Goal: Task Accomplishment & Management: Use online tool/utility

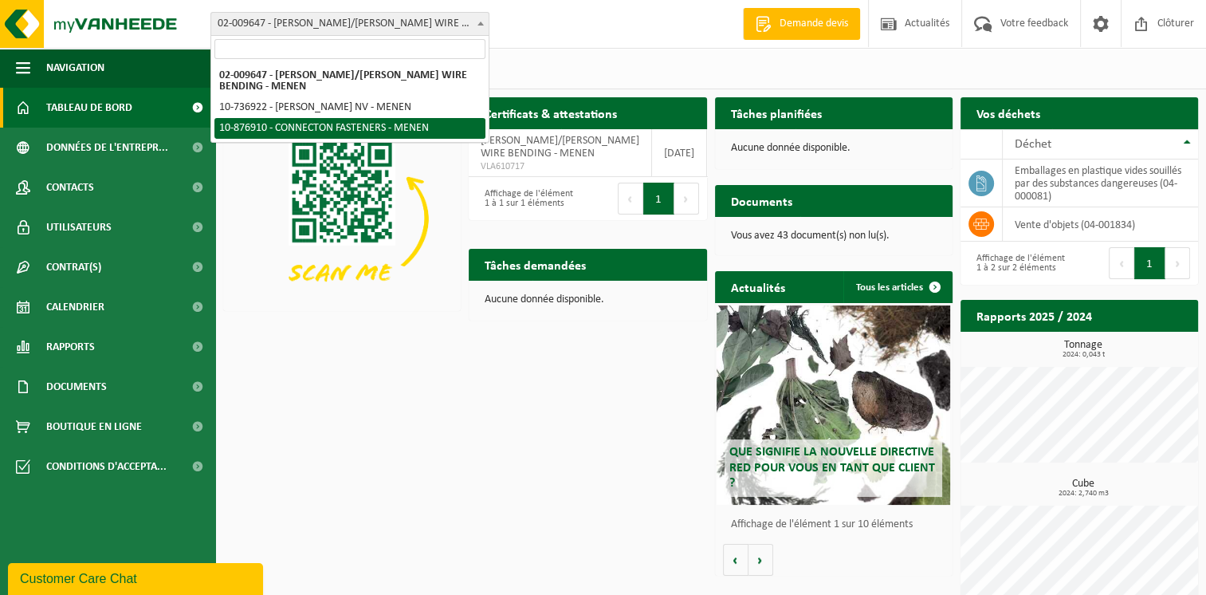
select select "107749"
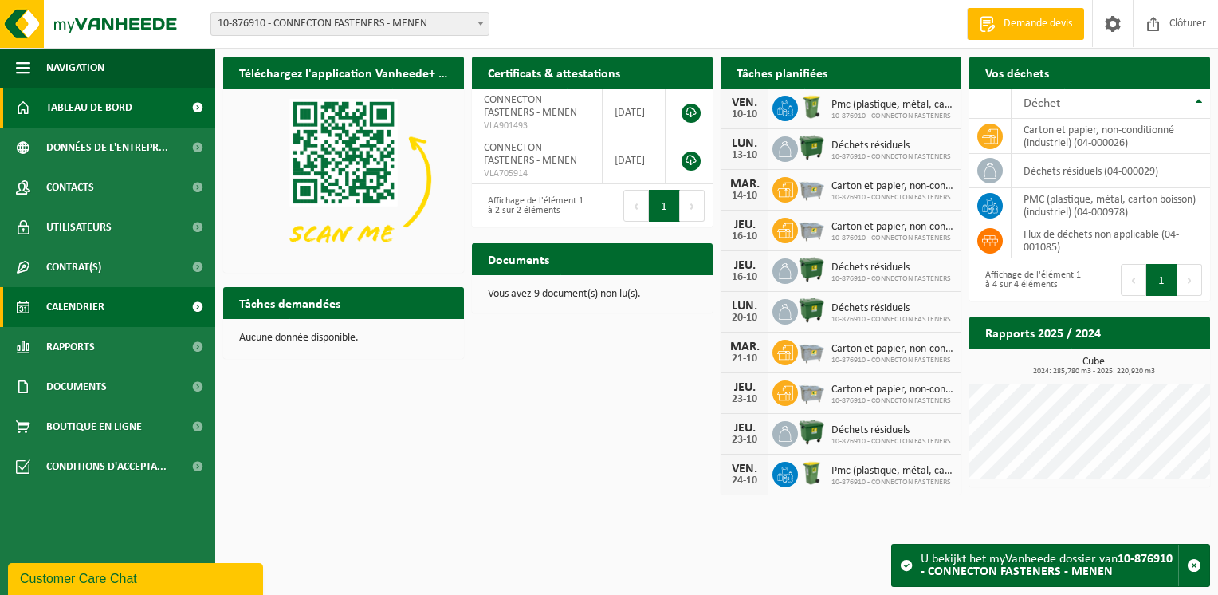
click at [75, 301] on span "Calendrier" at bounding box center [75, 307] width 58 height 40
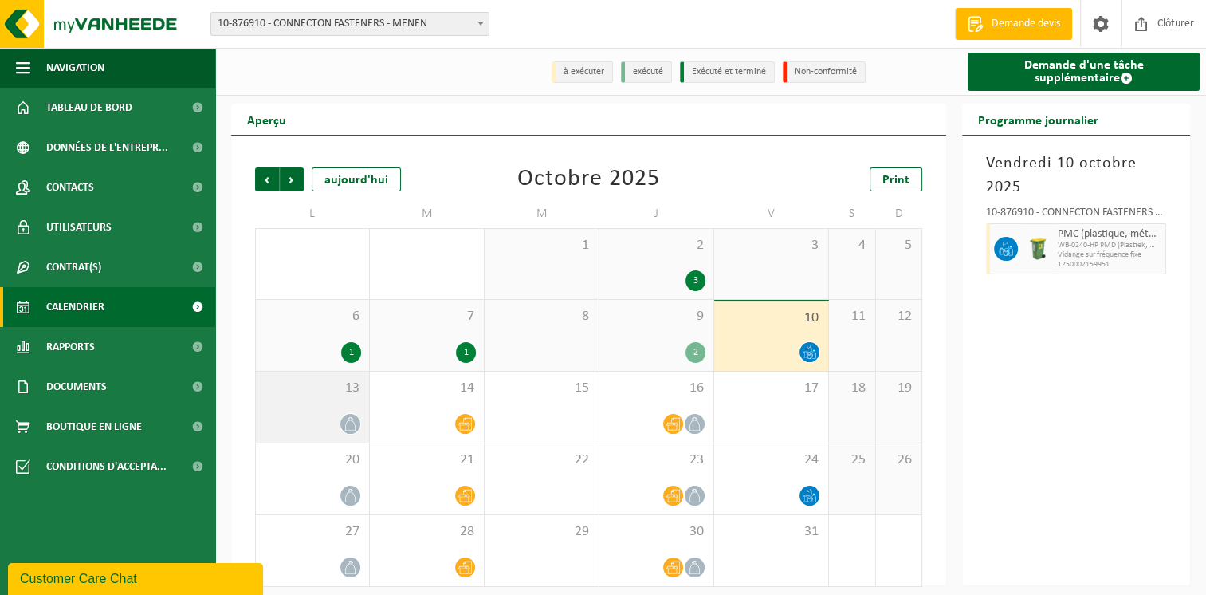
click at [357, 391] on span "13" at bounding box center [312, 388] width 97 height 18
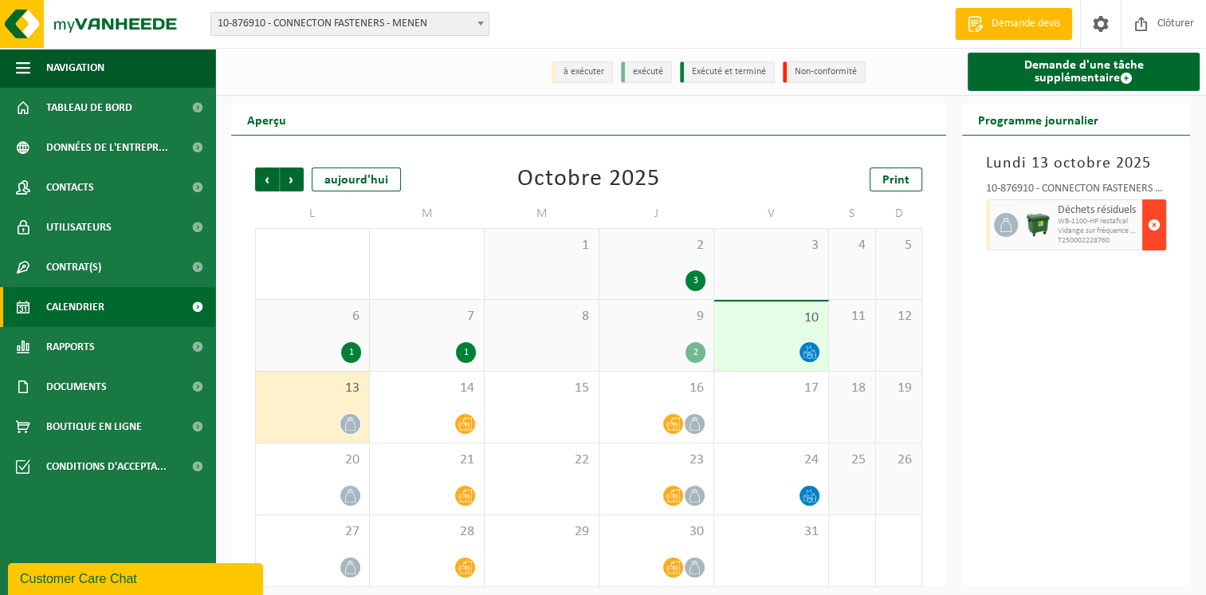
click at [1157, 215] on span "button" at bounding box center [1154, 225] width 13 height 32
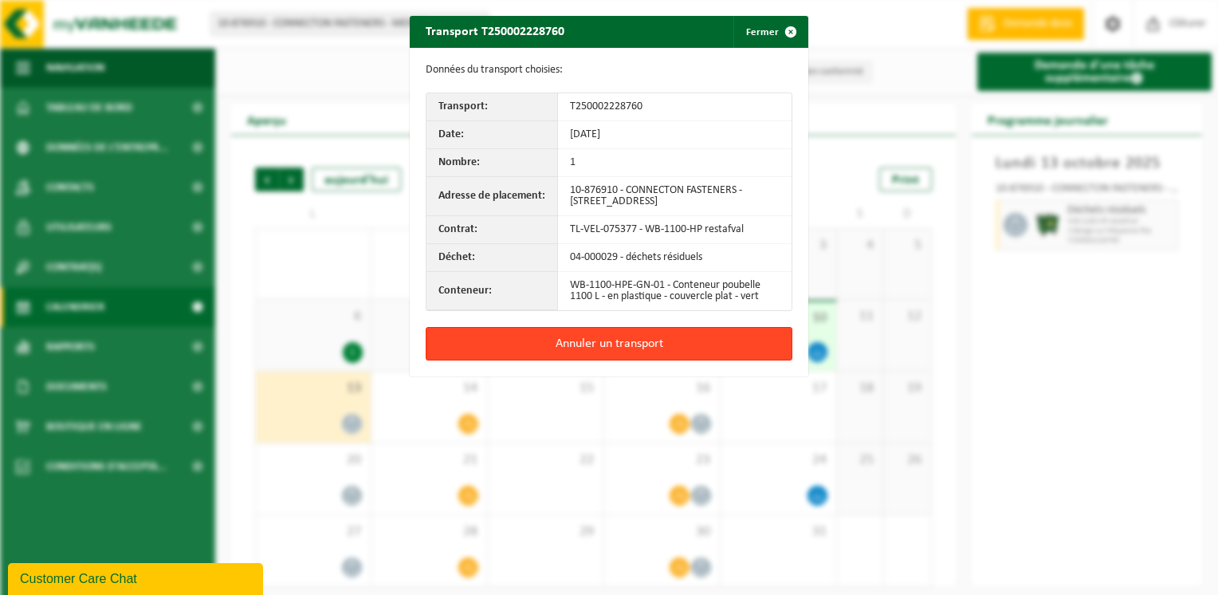
click at [640, 349] on button "Annuler un transport" at bounding box center [609, 343] width 367 height 33
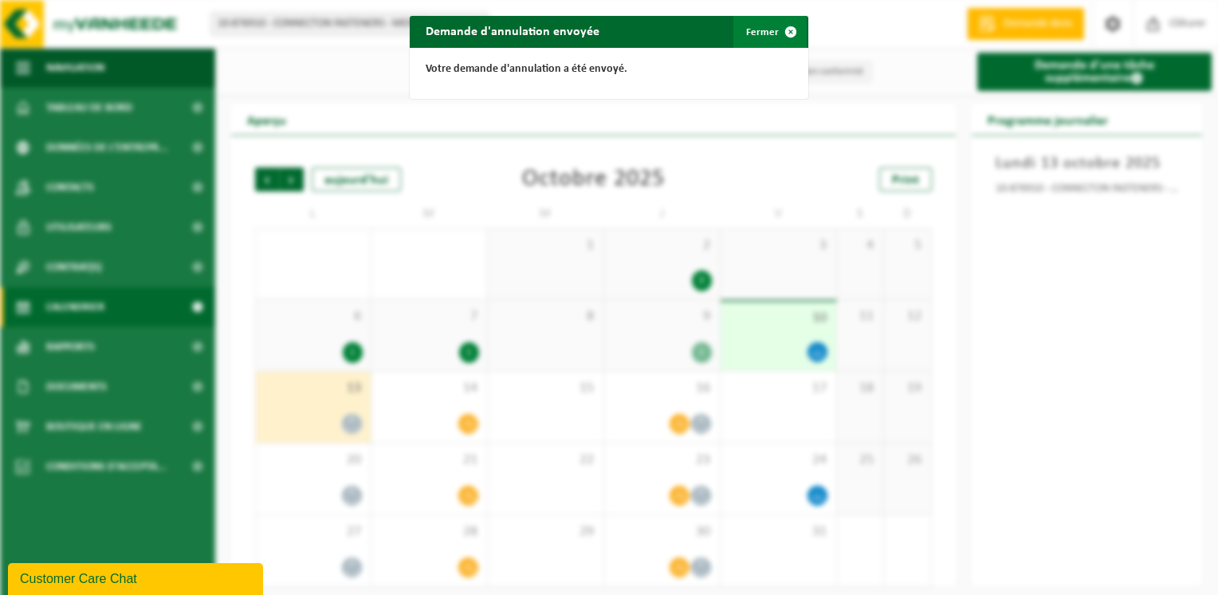
click at [788, 30] on span "button" at bounding box center [791, 32] width 32 height 32
